Goal: Task Accomplishment & Management: Complete application form

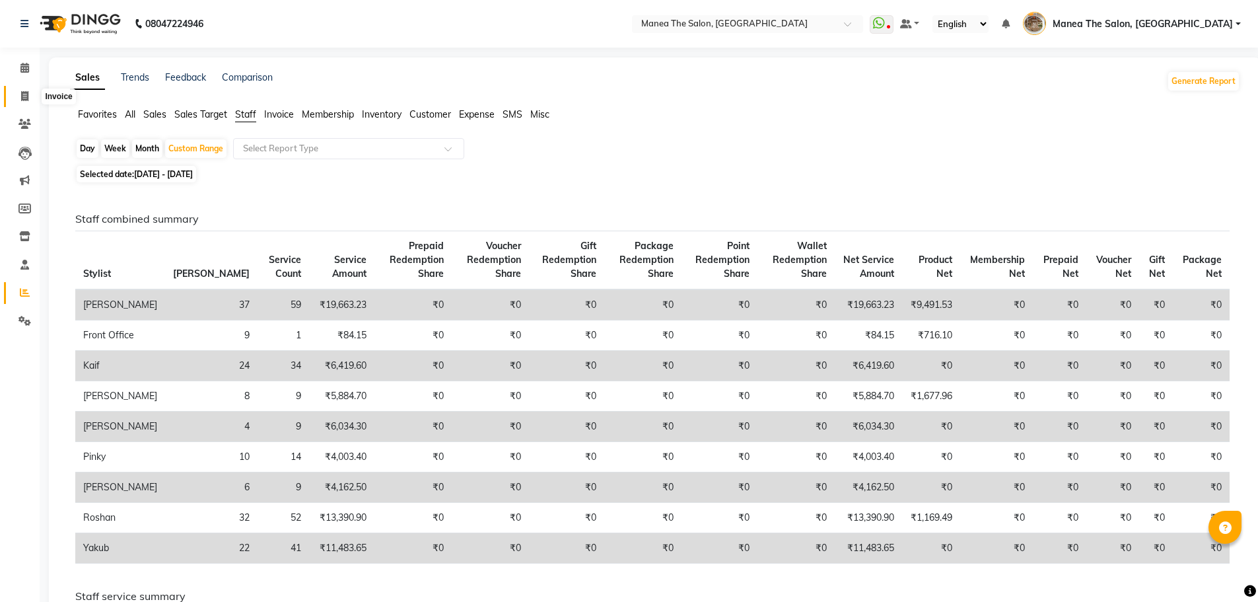
click at [24, 90] on span at bounding box center [24, 96] width 23 height 15
select select "service"
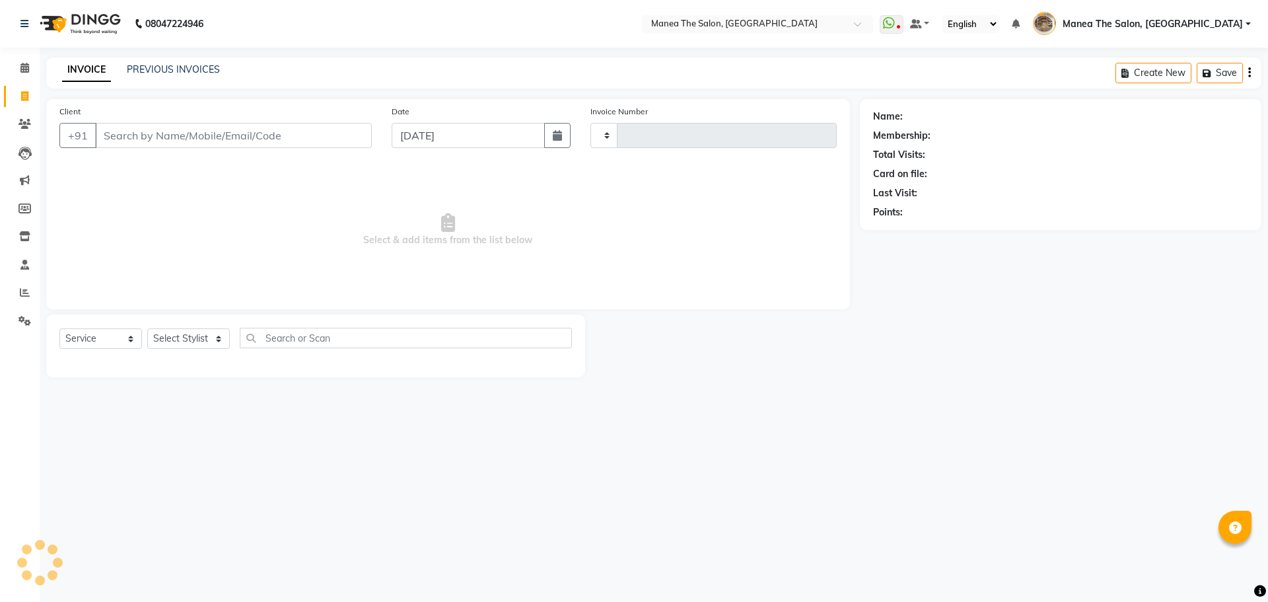
type input "2208"
select select "7287"
click at [198, 345] on select "Select Stylist [PERSON_NAME] Front Office Kaif [PERSON_NAME] [PERSON_NAME] Pelu…" at bounding box center [193, 338] width 92 height 20
select select "70149"
click at [147, 328] on select "Select Stylist [PERSON_NAME] Front Office Kaif [PERSON_NAME] [PERSON_NAME] Pelu…" at bounding box center [193, 338] width 92 height 20
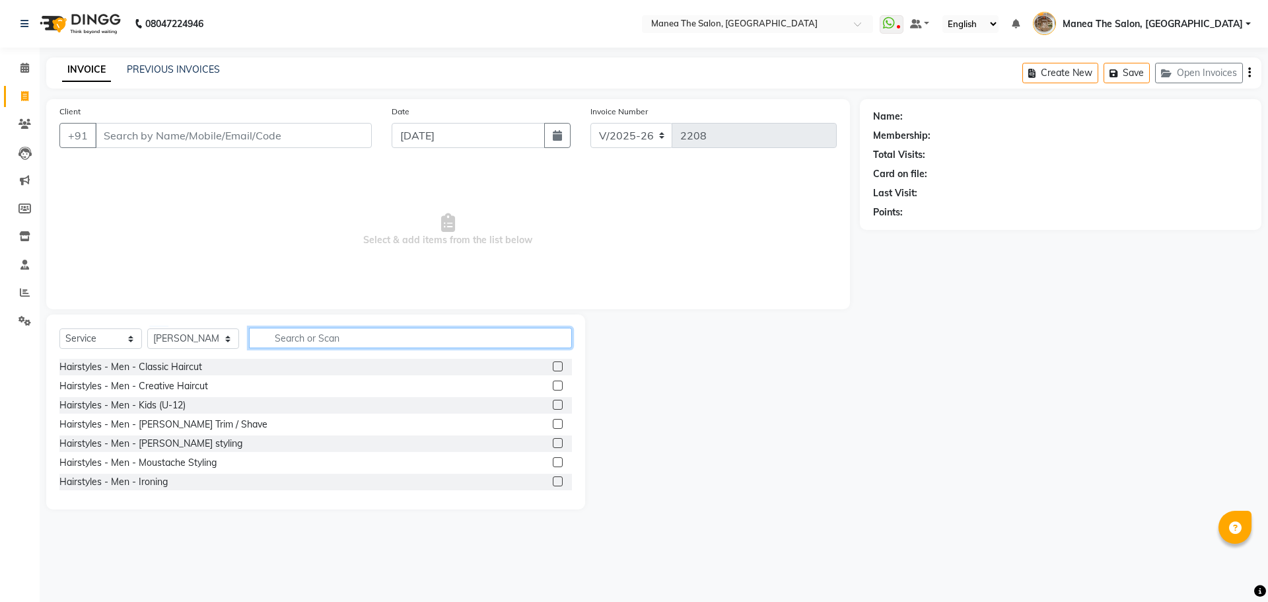
click at [272, 330] on input "text" at bounding box center [410, 338] width 323 height 20
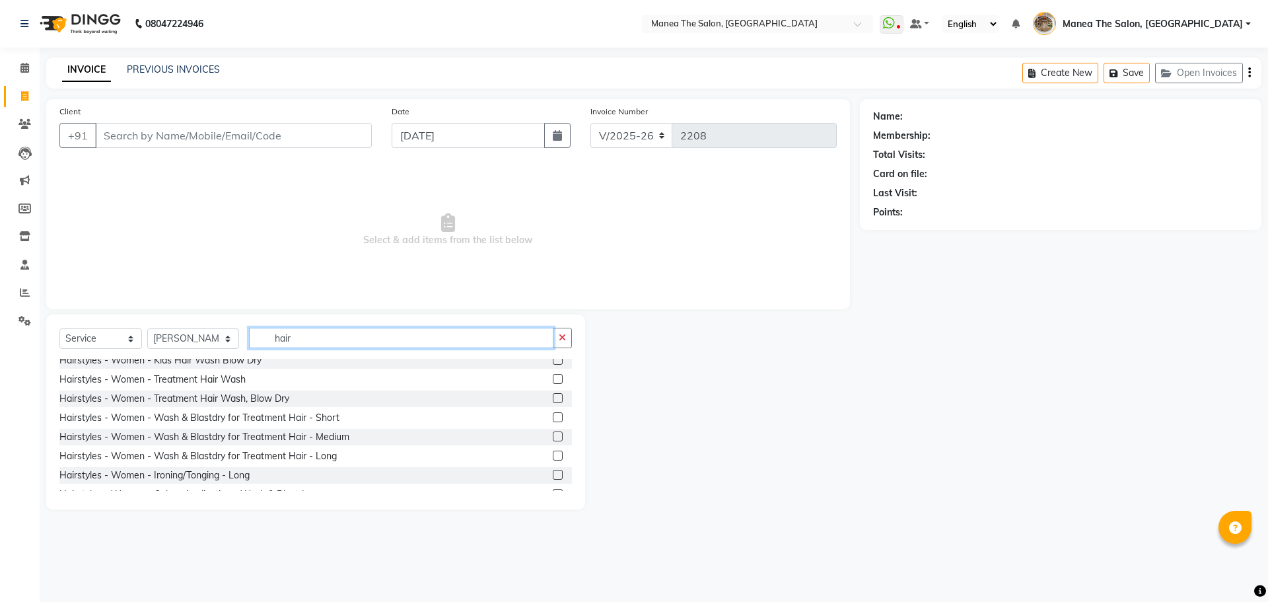
scroll to position [486, 0]
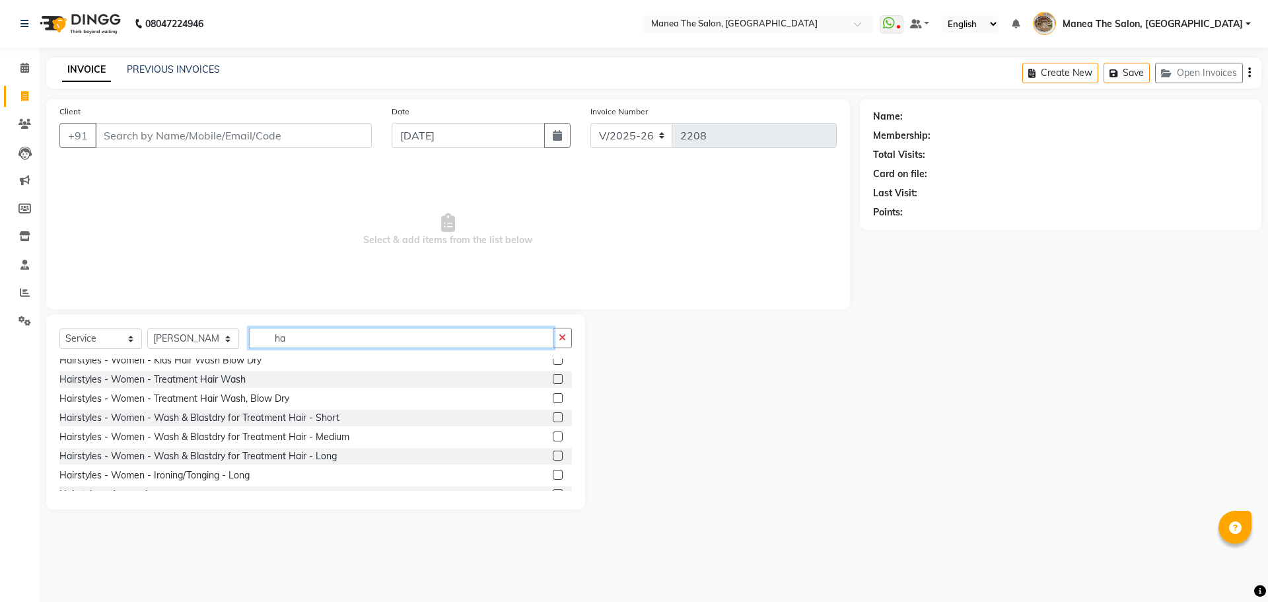
type input "h"
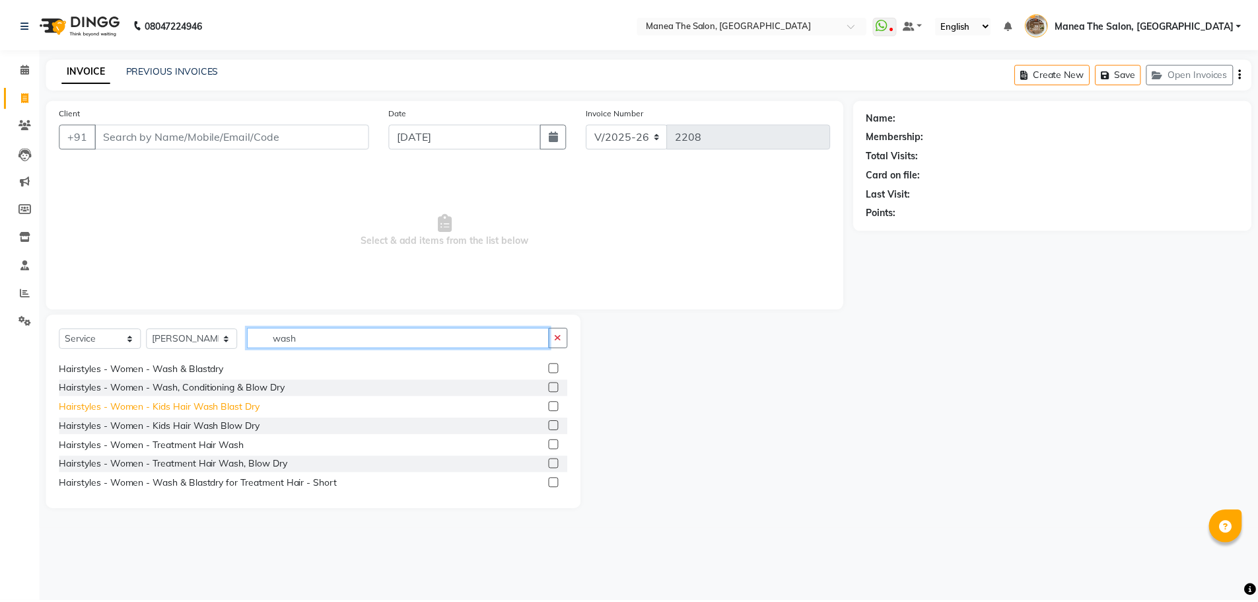
scroll to position [66, 0]
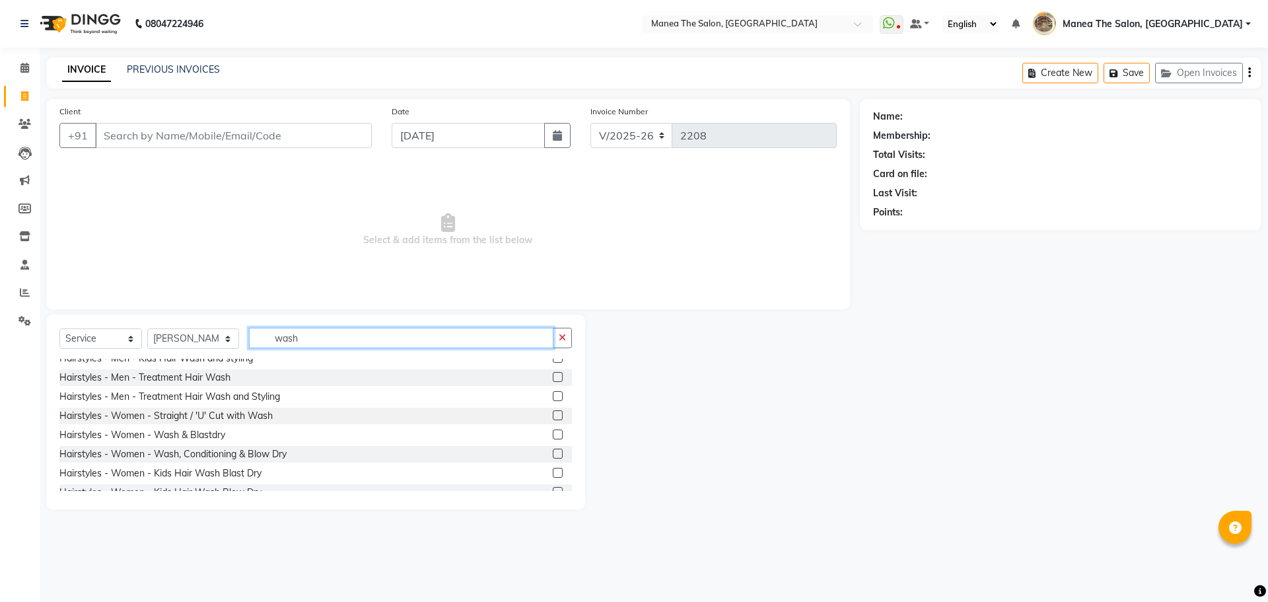
type input "wash"
click at [553, 435] on label at bounding box center [558, 434] width 10 height 10
click at [553, 435] on input "checkbox" at bounding box center [557, 435] width 9 height 9
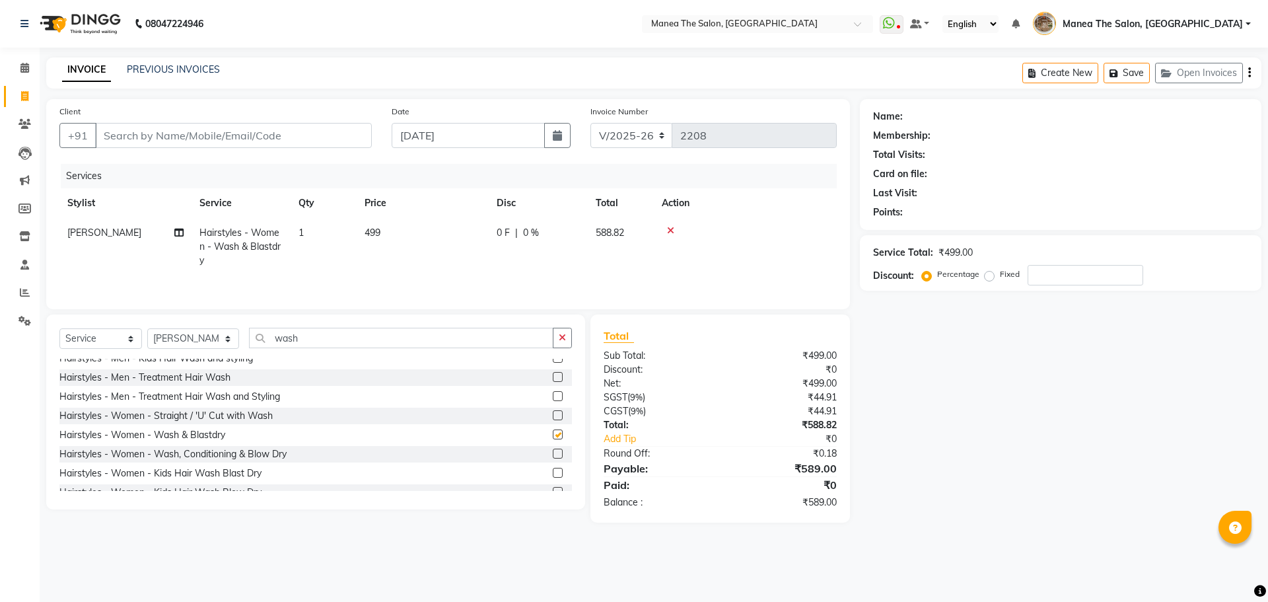
checkbox input "false"
click at [310, 133] on input "Client" at bounding box center [233, 135] width 277 height 25
type input "9"
type input "0"
type input "9491366559"
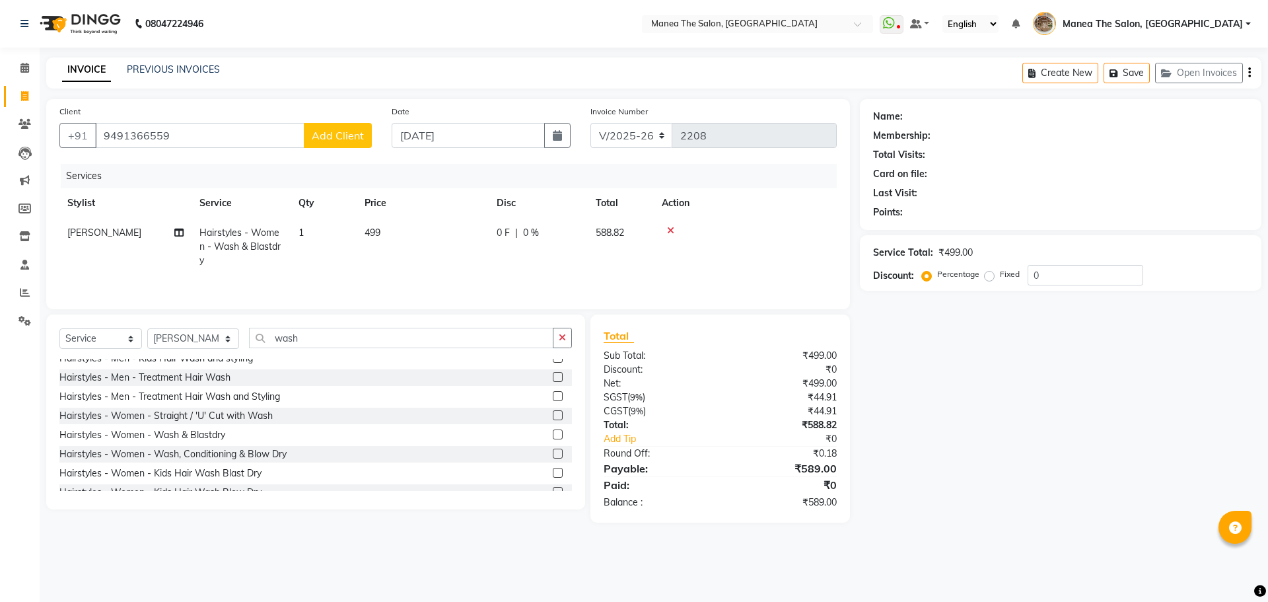
click at [355, 133] on span "Add Client" at bounding box center [338, 135] width 52 height 13
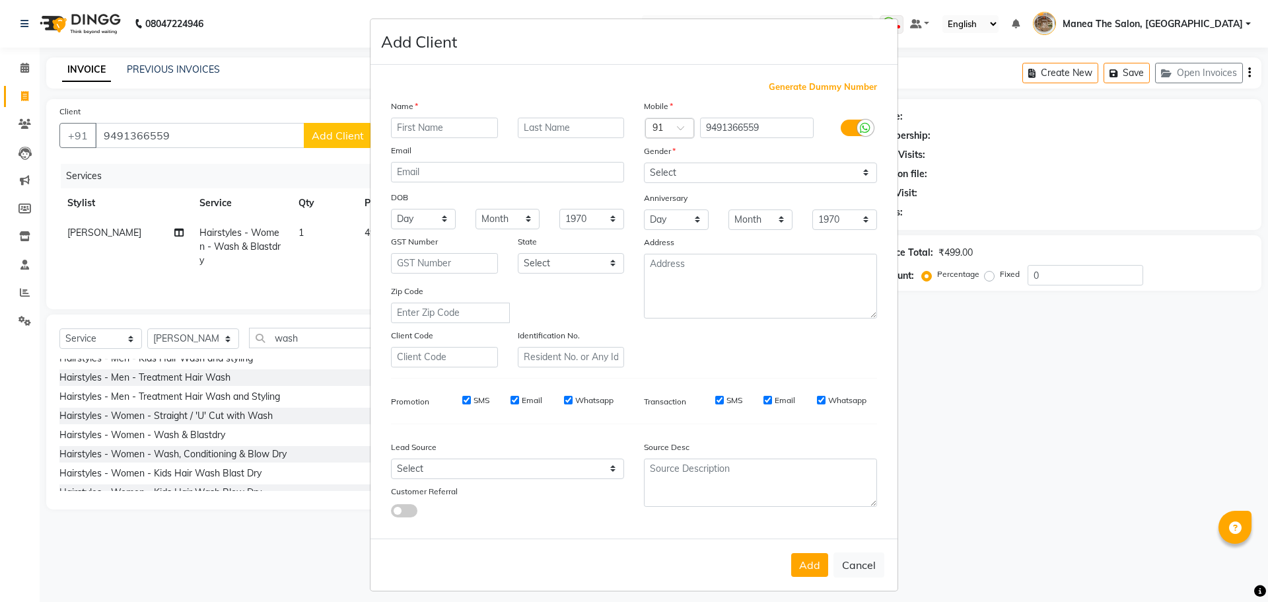
click at [423, 129] on input "text" at bounding box center [444, 128] width 107 height 20
type input "O"
type input "[PERSON_NAME]"
click at [692, 171] on select "Select [DEMOGRAPHIC_DATA] [DEMOGRAPHIC_DATA] Other Prefer Not To Say" at bounding box center [760, 173] width 233 height 20
click at [644, 163] on select "Select [DEMOGRAPHIC_DATA] [DEMOGRAPHIC_DATA] Other Prefer Not To Say" at bounding box center [760, 173] width 233 height 20
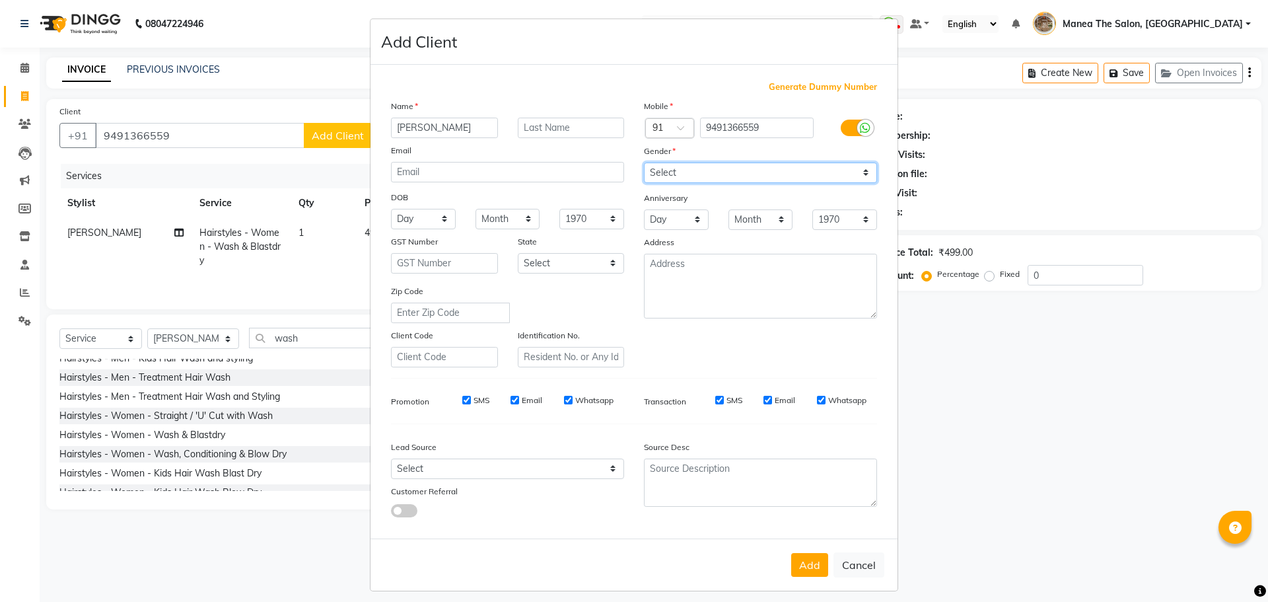
click at [672, 174] on select "Select [DEMOGRAPHIC_DATA] [DEMOGRAPHIC_DATA] Other Prefer Not To Say" at bounding box center [760, 173] width 233 height 20
click at [644, 163] on select "Select [DEMOGRAPHIC_DATA] [DEMOGRAPHIC_DATA] Other Prefer Not To Say" at bounding box center [760, 173] width 233 height 20
click at [665, 176] on select "Select [DEMOGRAPHIC_DATA] [DEMOGRAPHIC_DATA] Other Prefer Not To Say" at bounding box center [760, 173] width 233 height 20
select select "[DEMOGRAPHIC_DATA]"
click at [644, 163] on select "Select [DEMOGRAPHIC_DATA] [DEMOGRAPHIC_DATA] Other Prefer Not To Say" at bounding box center [760, 173] width 233 height 20
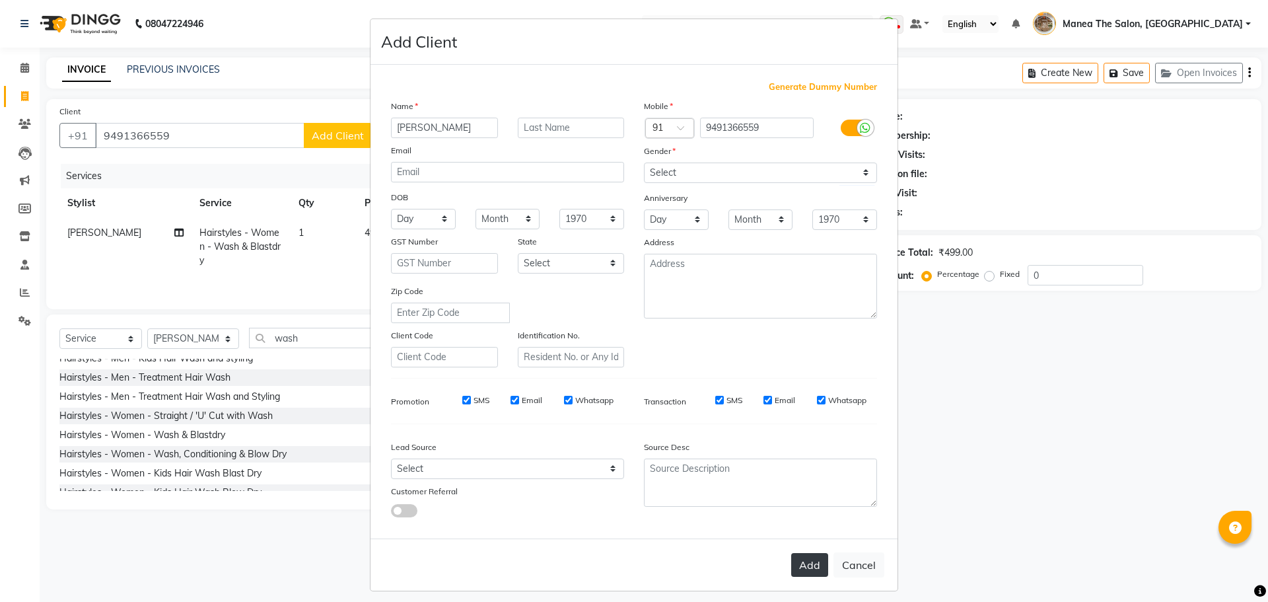
click at [804, 565] on button "Add" at bounding box center [809, 565] width 37 height 24
select select
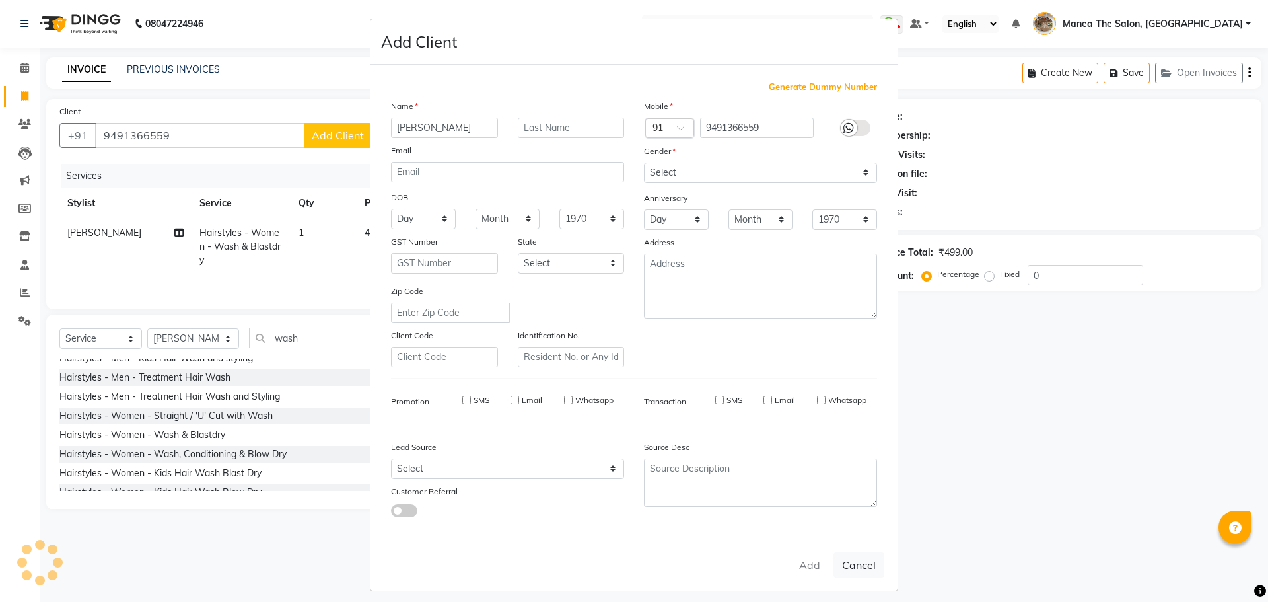
select select
checkbox input "false"
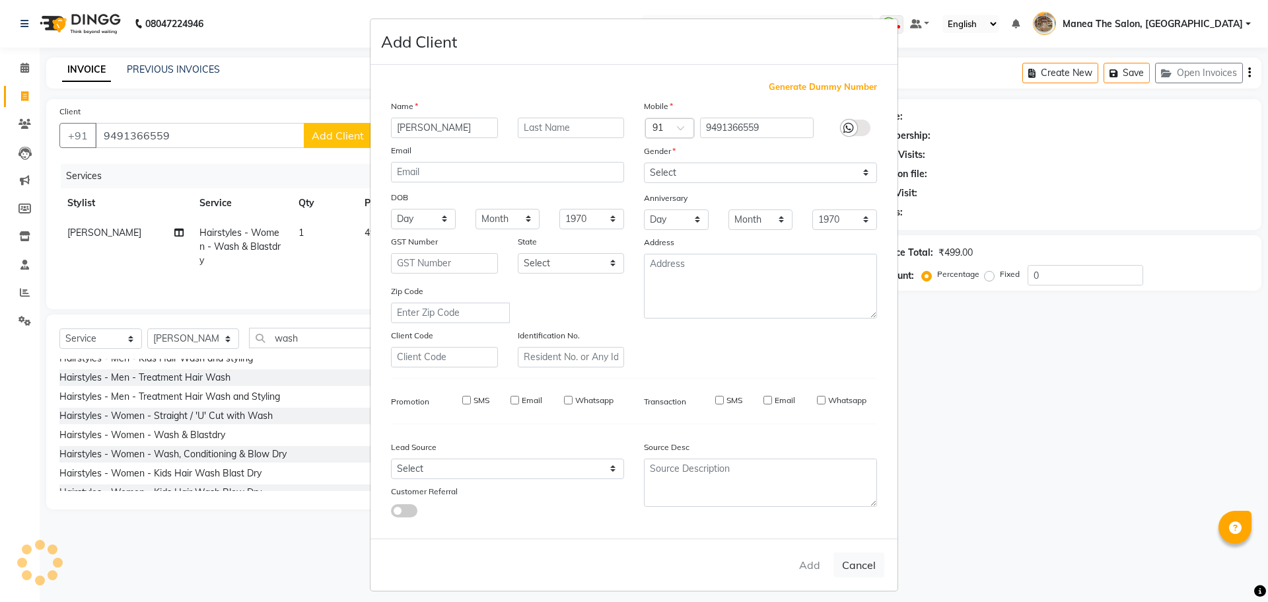
checkbox input "false"
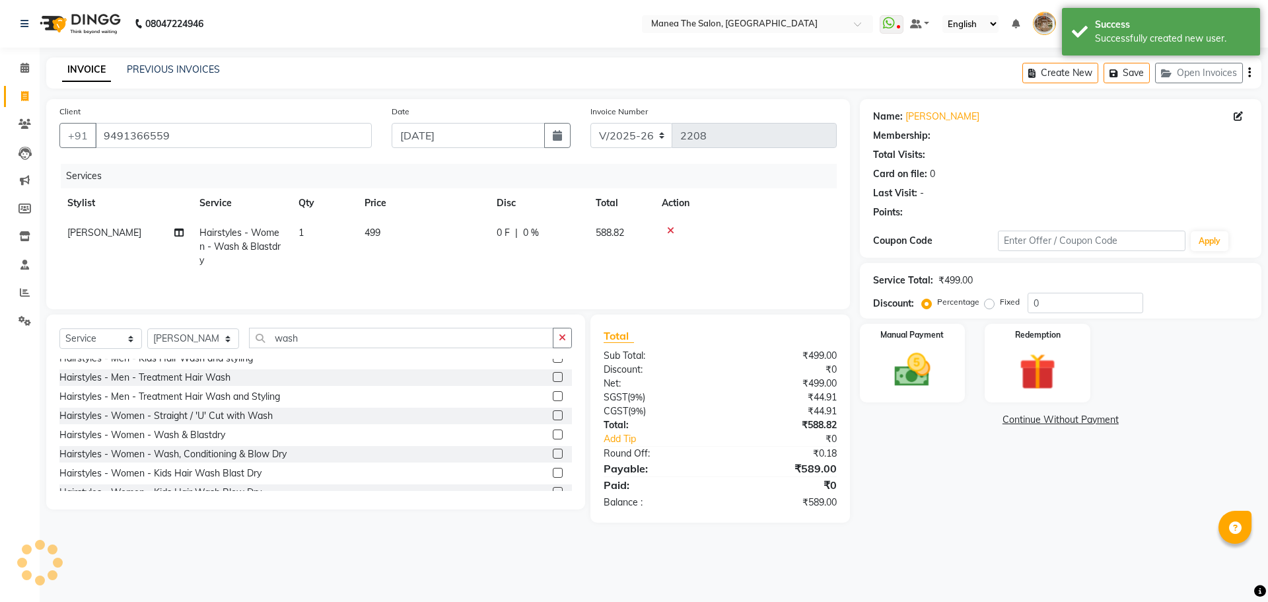
click at [985, 551] on div "08047224946 Select Location × Manea The Salon, [GEOGRAPHIC_DATA] WhatsApp Statu…" at bounding box center [634, 301] width 1268 height 602
click at [939, 349] on img at bounding box center [912, 370] width 61 height 44
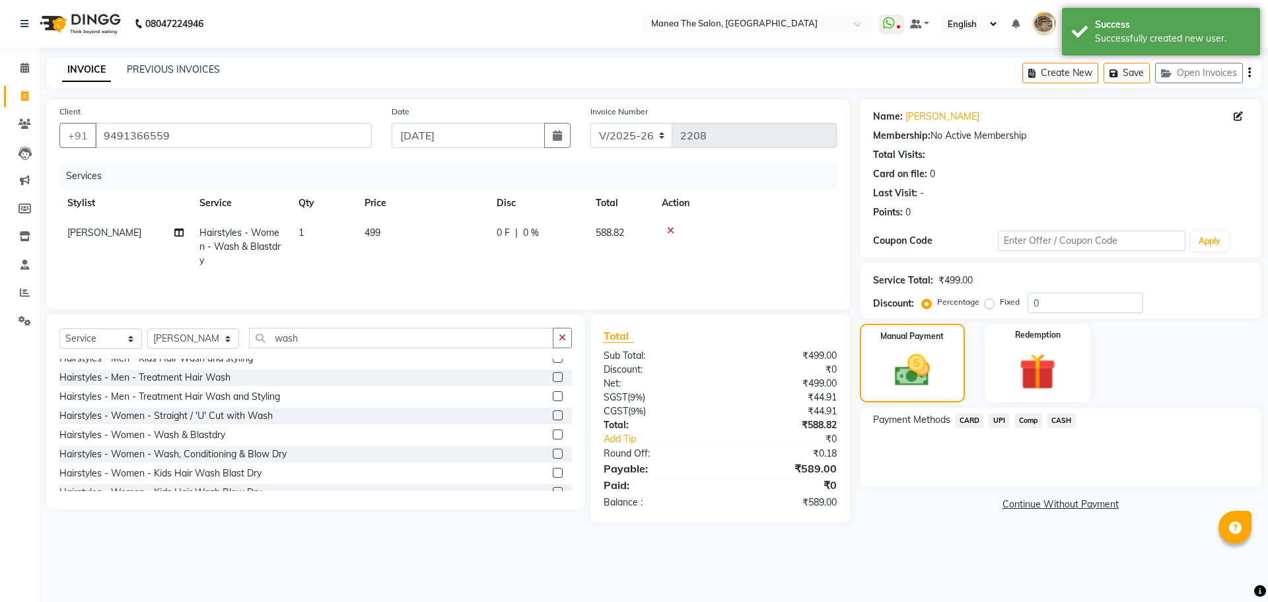
click at [1003, 417] on span "UPI" at bounding box center [999, 420] width 20 height 15
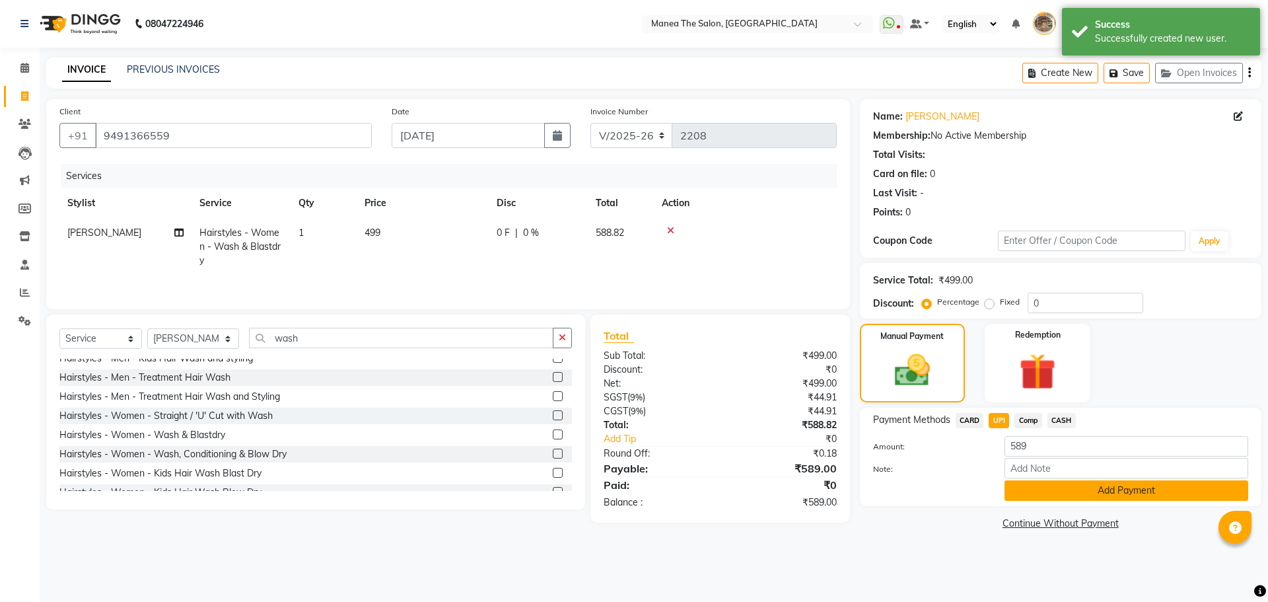
click at [1058, 491] on button "Add Payment" at bounding box center [1127, 490] width 244 height 20
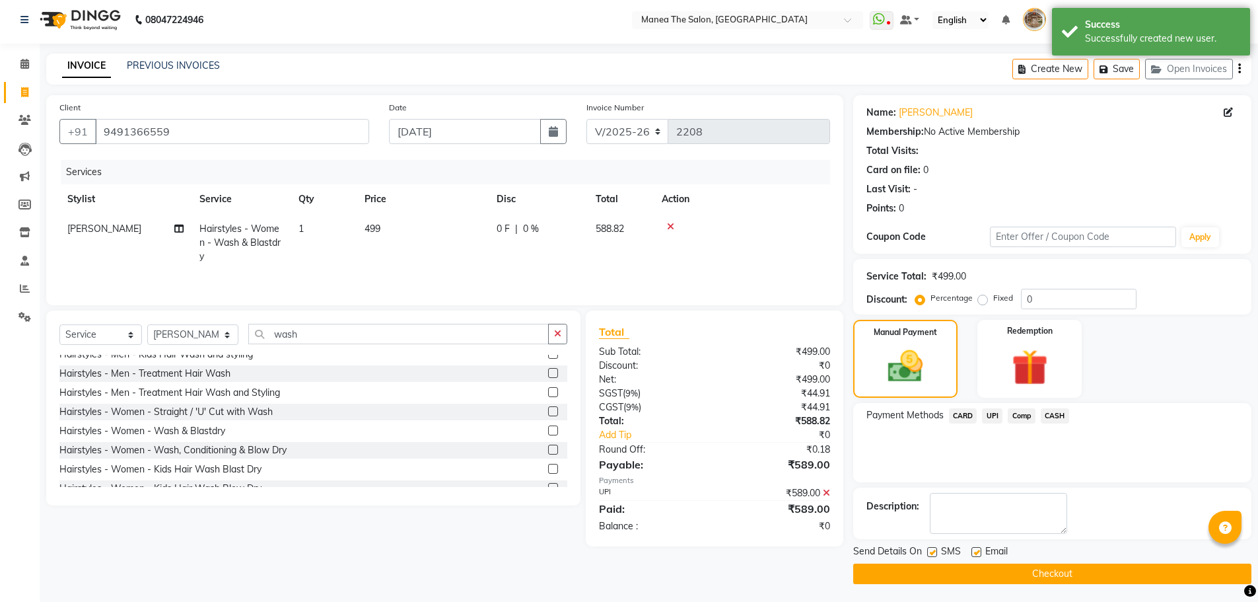
scroll to position [6, 0]
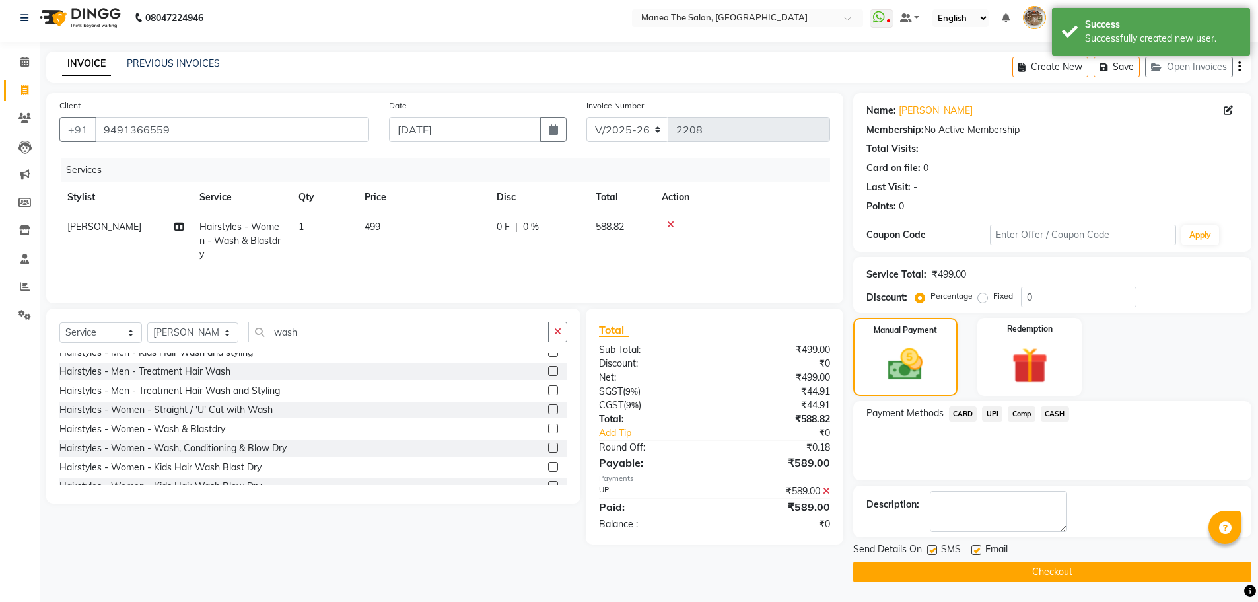
click at [1015, 572] on button "Checkout" at bounding box center [1052, 571] width 398 height 20
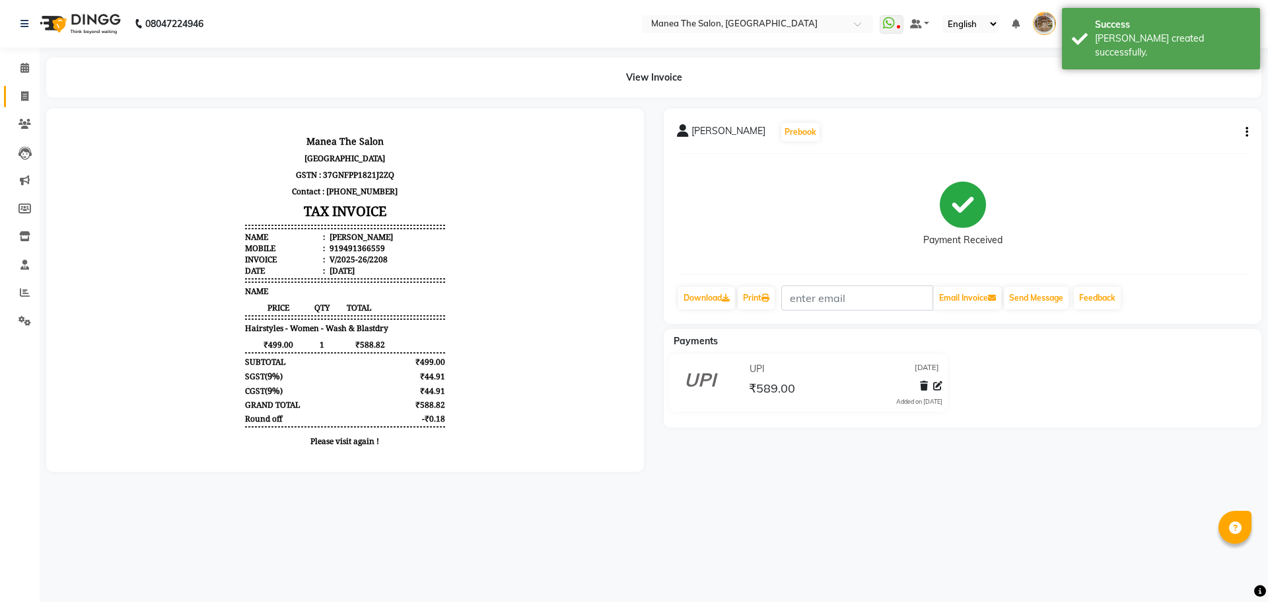
click at [11, 96] on link "Invoice" at bounding box center [20, 97] width 32 height 22
select select "service"
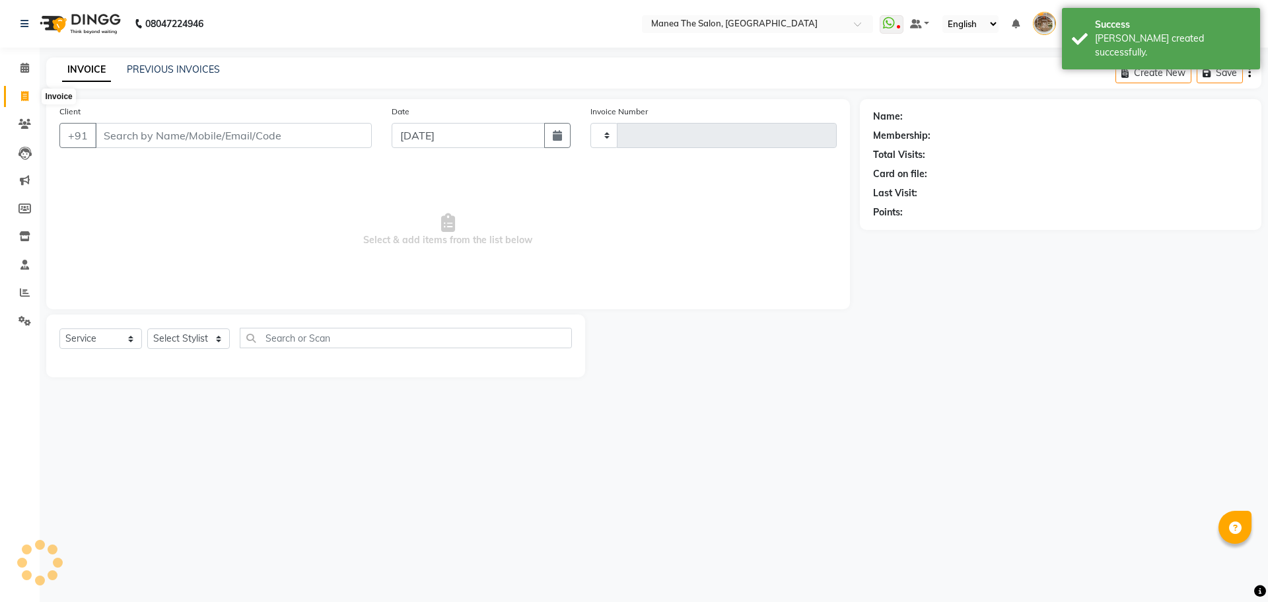
type input "2209"
select select "7287"
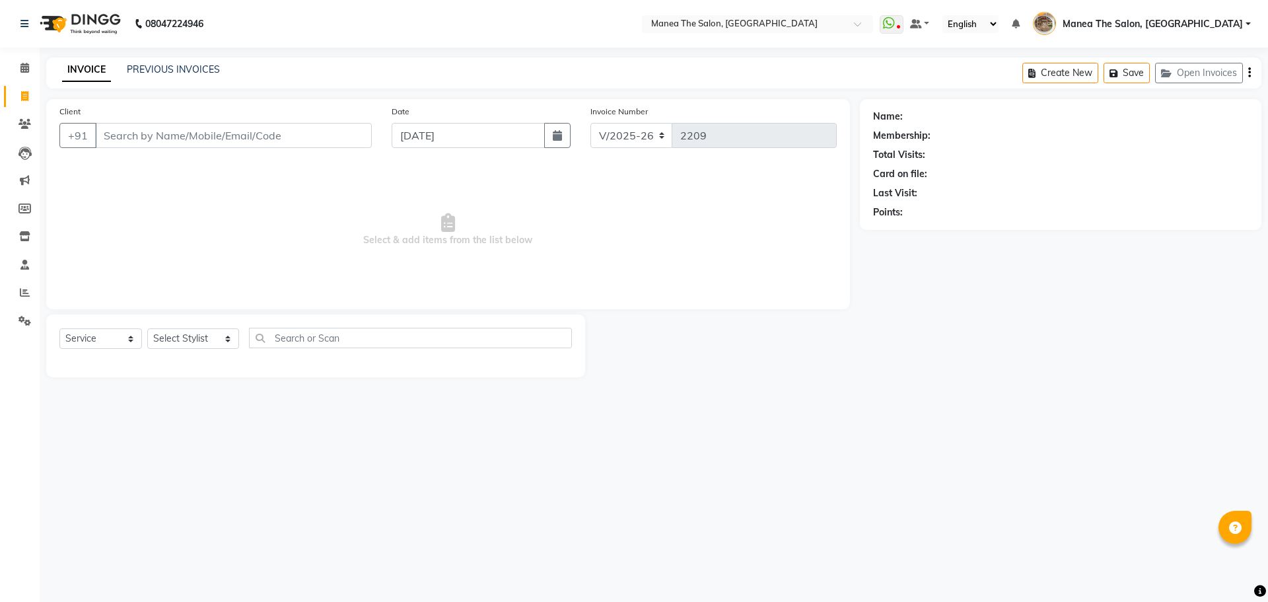
click at [876, 520] on div "08047224946 Select Location × Manea The Salon, [GEOGRAPHIC_DATA] WhatsApp Statu…" at bounding box center [634, 301] width 1268 height 602
click at [159, 67] on link "PREVIOUS INVOICES" at bounding box center [173, 69] width 93 height 12
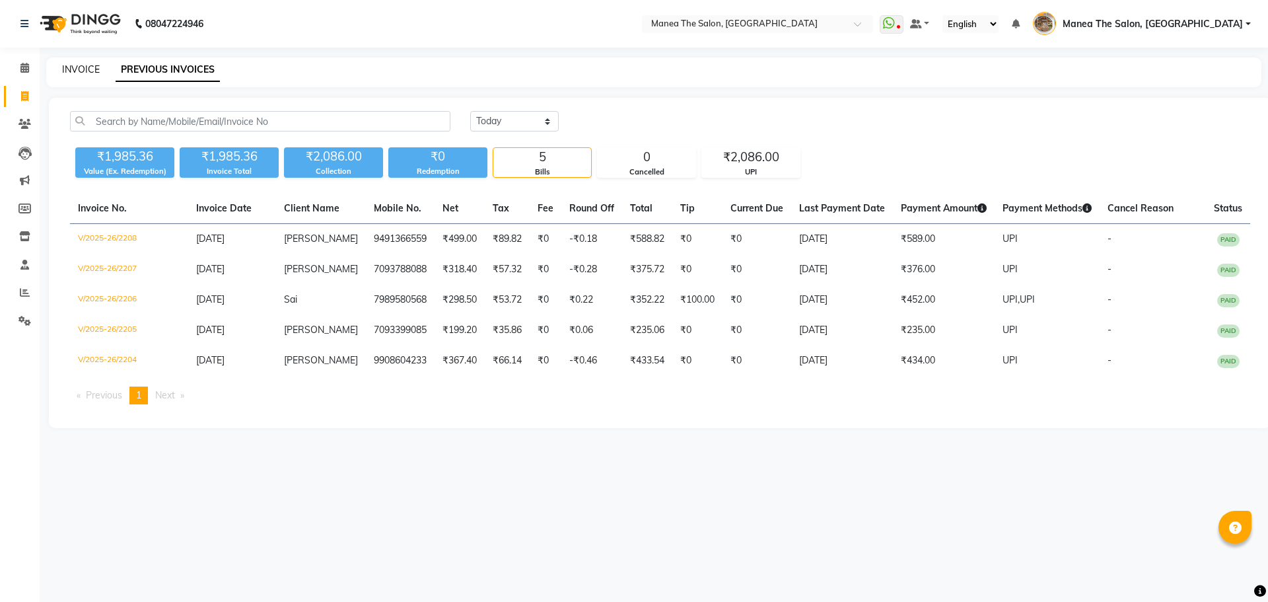
click at [81, 68] on link "INVOICE" at bounding box center [81, 69] width 38 height 12
select select "service"
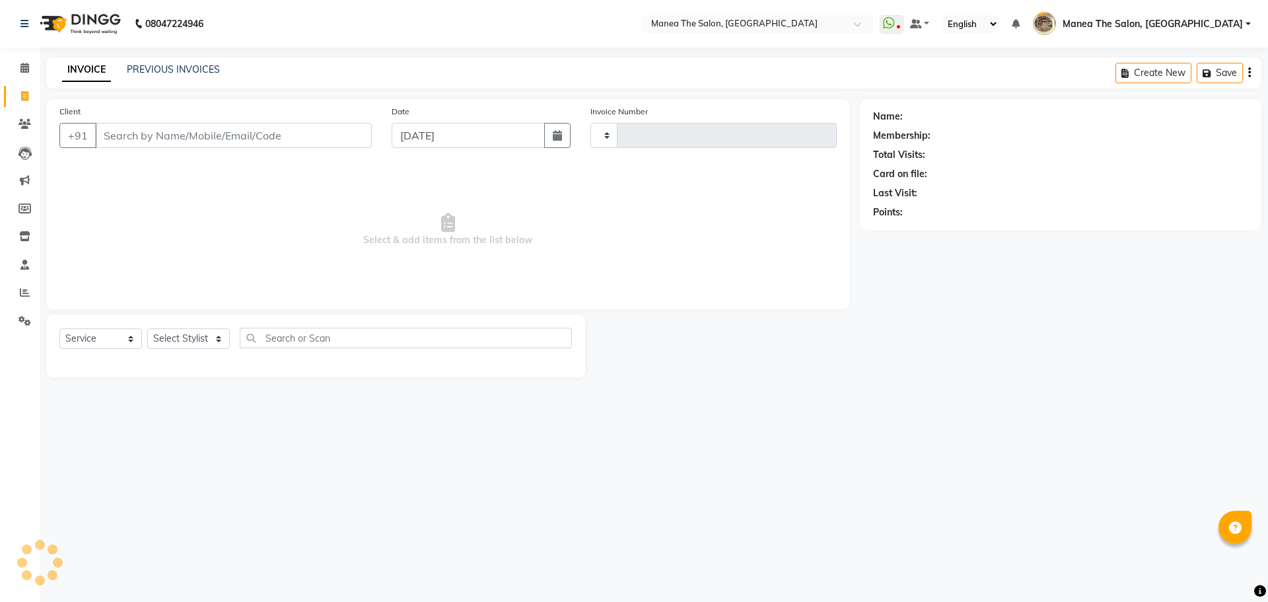
type input "2209"
select select "7287"
select select "service"
